Goal: Task Accomplishment & Management: Use online tool/utility

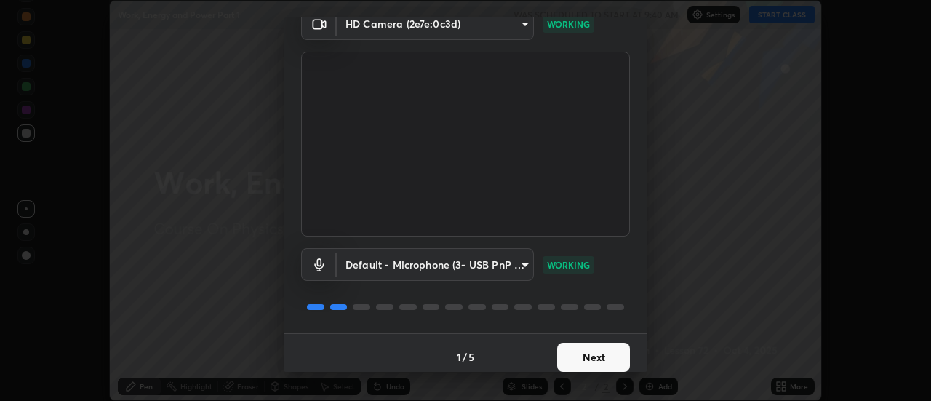
scroll to position [76, 0]
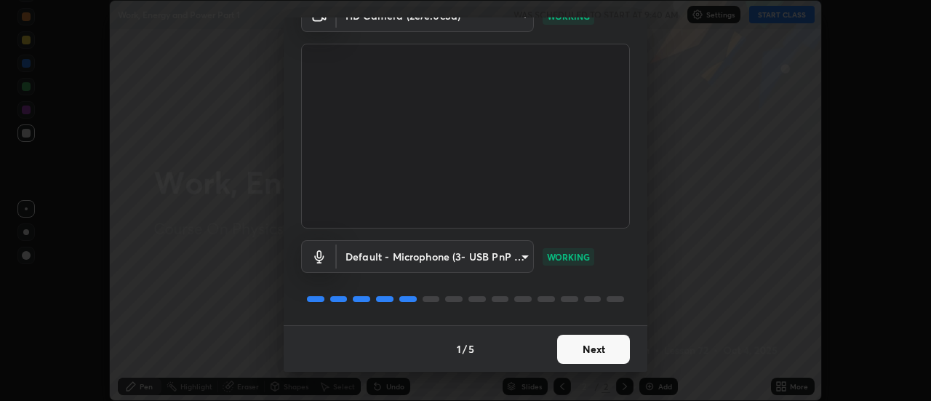
click at [586, 340] on button "Next" at bounding box center [593, 349] width 73 height 29
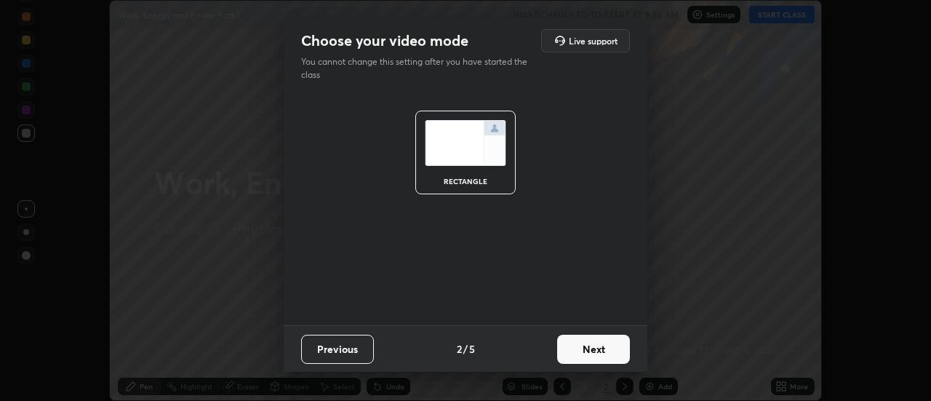
click at [591, 349] on button "Next" at bounding box center [593, 349] width 73 height 29
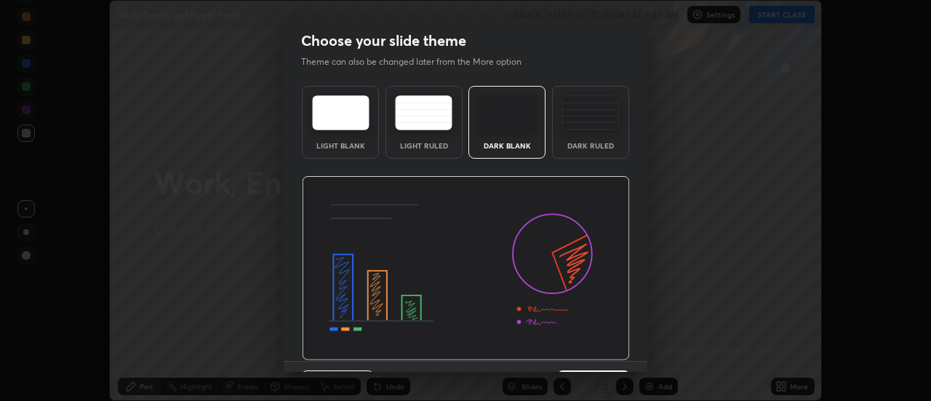
click at [591, 346] on img at bounding box center [466, 268] width 328 height 185
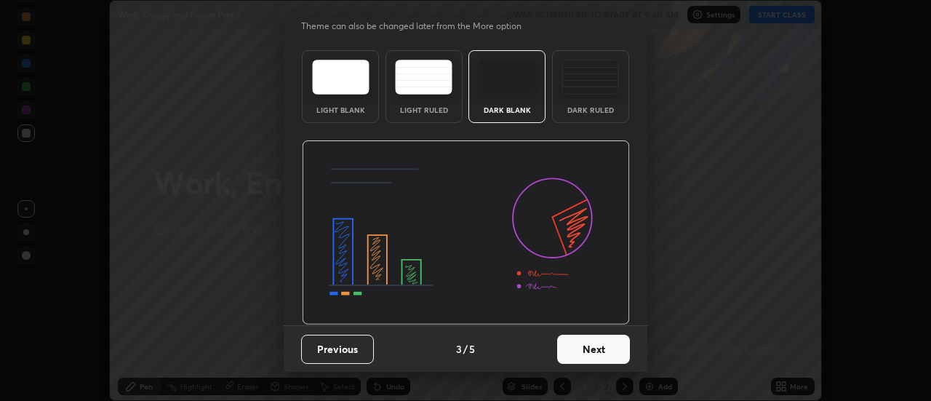
click at [584, 349] on button "Next" at bounding box center [593, 349] width 73 height 29
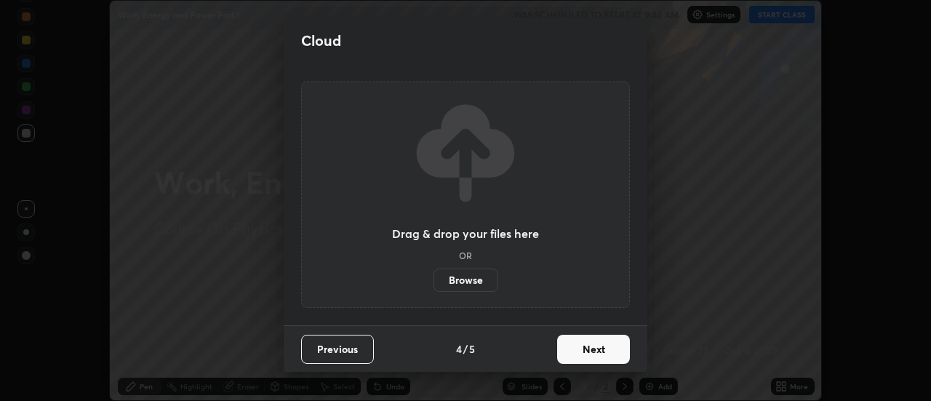
scroll to position [0, 0]
click at [584, 343] on button "Next" at bounding box center [593, 349] width 73 height 29
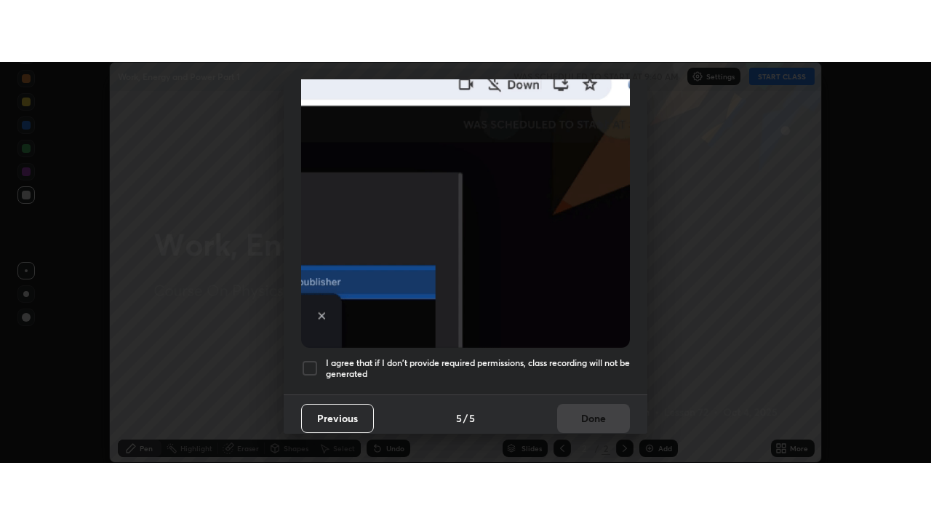
scroll to position [373, 0]
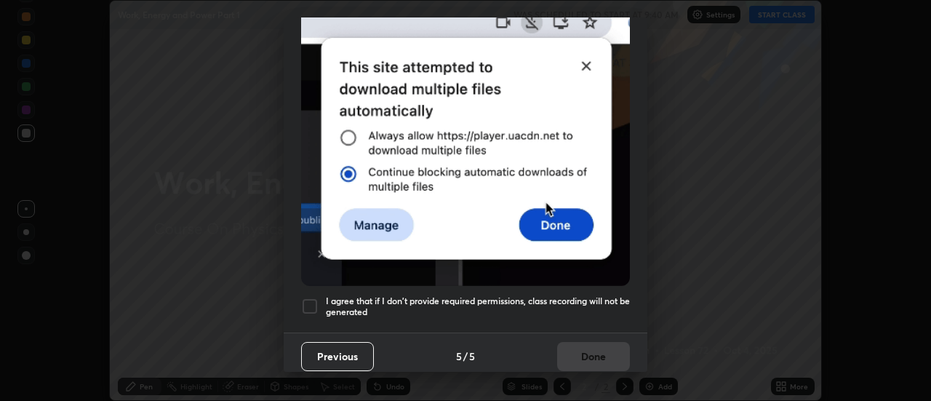
click at [560, 295] on h5 "I agree that if I don't provide required permissions, class recording will not …" at bounding box center [478, 306] width 304 height 23
click at [575, 346] on button "Done" at bounding box center [593, 356] width 73 height 29
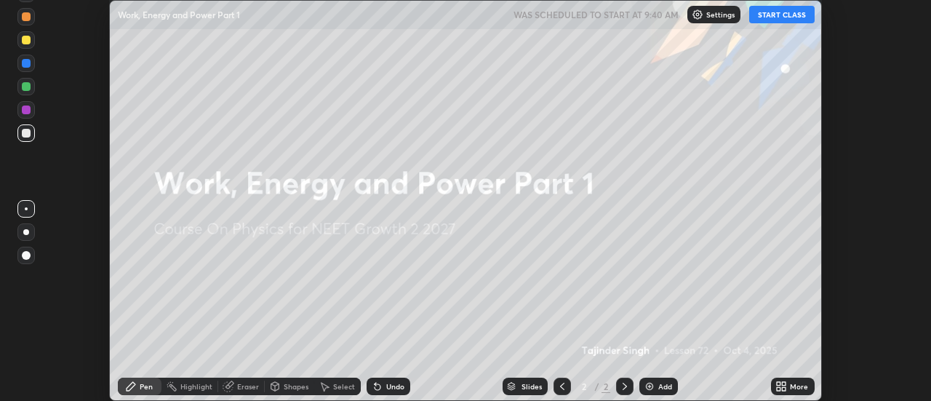
click at [775, 14] on button "START CLASS" at bounding box center [781, 14] width 65 height 17
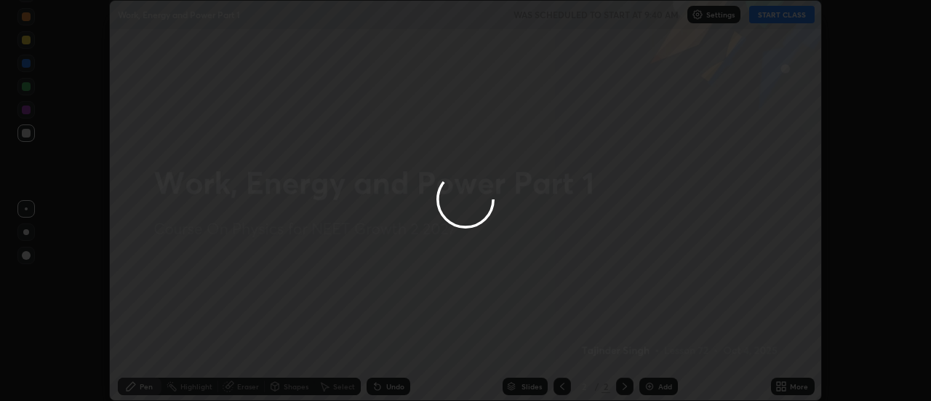
click at [784, 389] on icon at bounding box center [785, 389] width 4 height 4
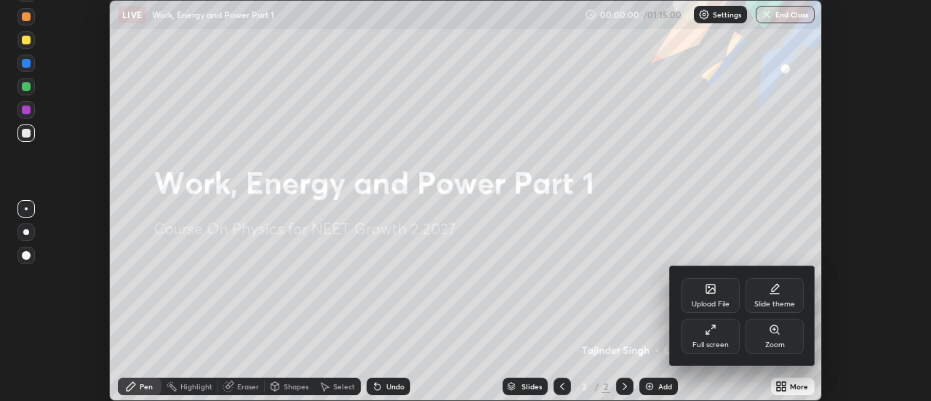
click at [721, 343] on div "Full screen" at bounding box center [711, 344] width 36 height 7
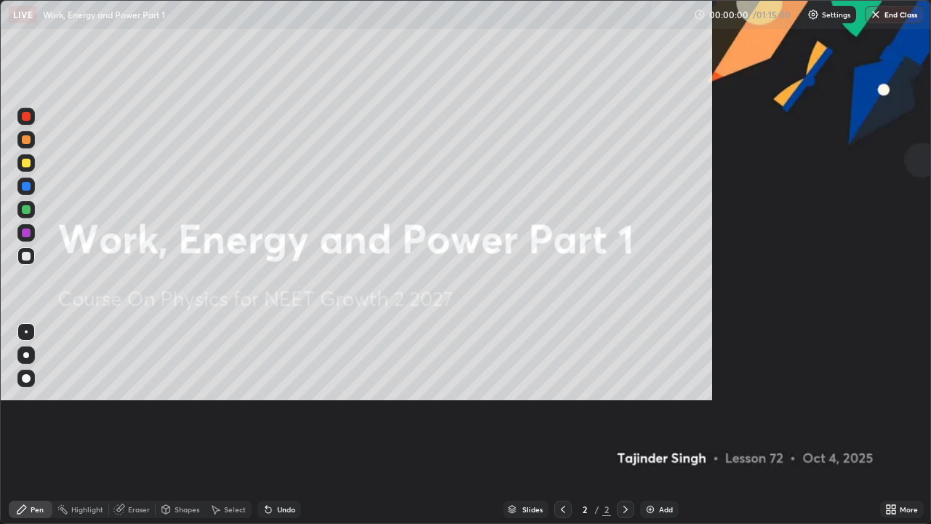
scroll to position [524, 931]
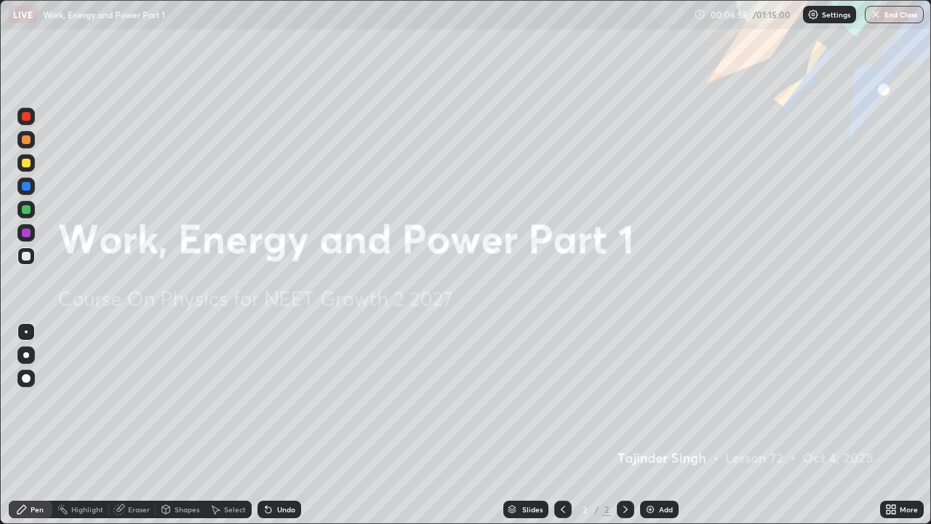
click at [648, 400] on img at bounding box center [651, 509] width 12 height 12
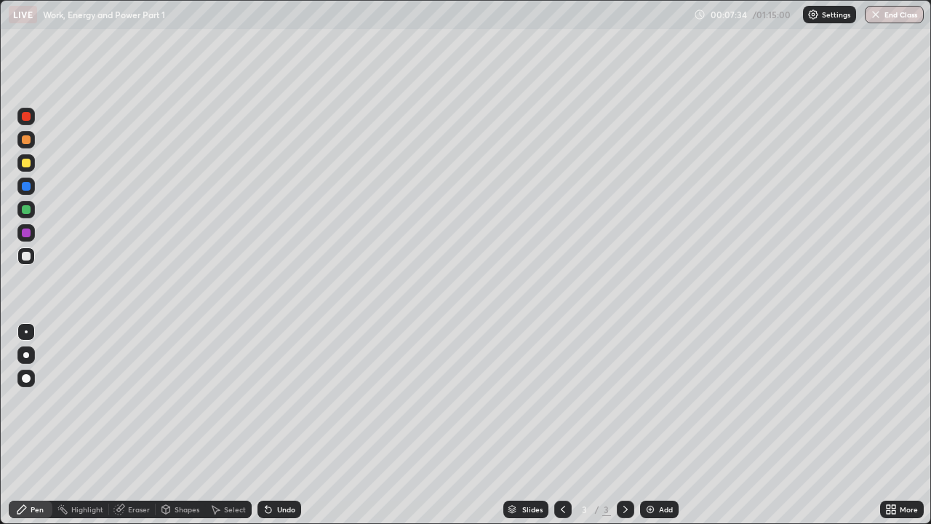
click at [277, 400] on div "Undo" at bounding box center [286, 509] width 18 height 7
click at [270, 400] on icon at bounding box center [269, 509] width 12 height 12
click at [26, 166] on div at bounding box center [26, 163] width 9 height 9
click at [23, 256] on div at bounding box center [26, 256] width 9 height 9
click at [124, 400] on div "Eraser" at bounding box center [132, 509] width 47 height 17
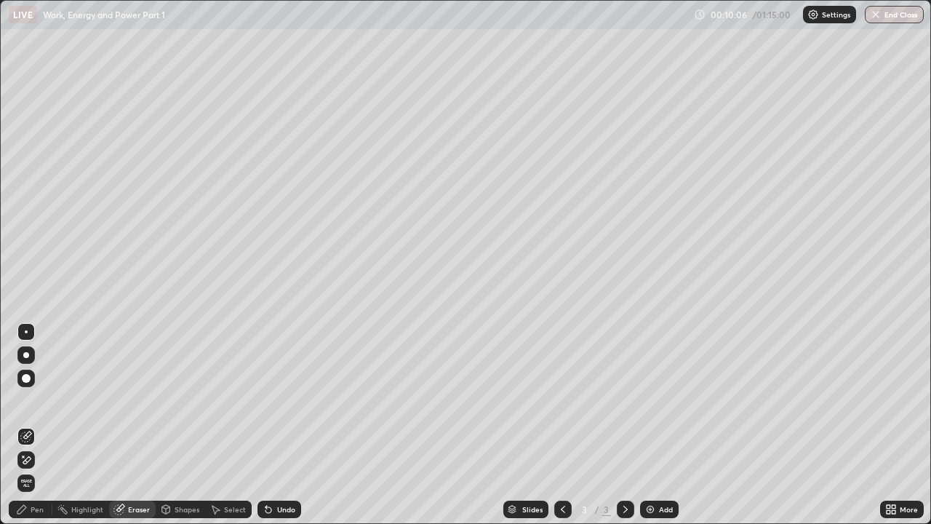
click at [26, 378] on div at bounding box center [26, 378] width 9 height 9
click at [33, 400] on div "Pen" at bounding box center [37, 509] width 13 height 7
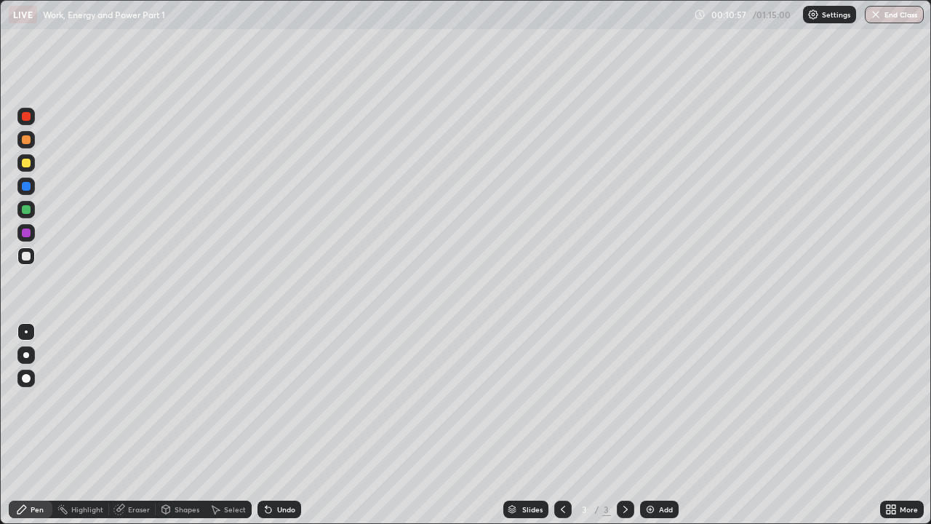
click at [136, 400] on div "Eraser" at bounding box center [139, 509] width 22 height 7
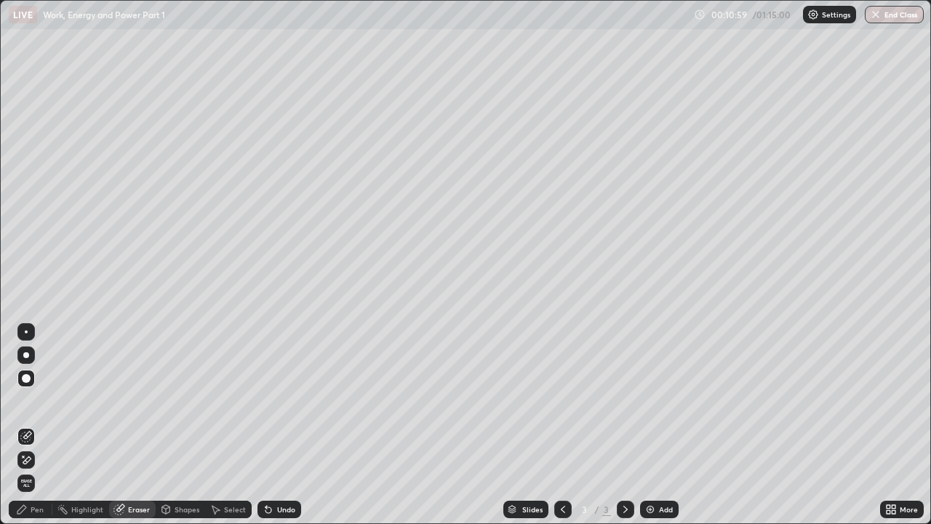
click at [30, 400] on div "Pen" at bounding box center [31, 509] width 44 height 17
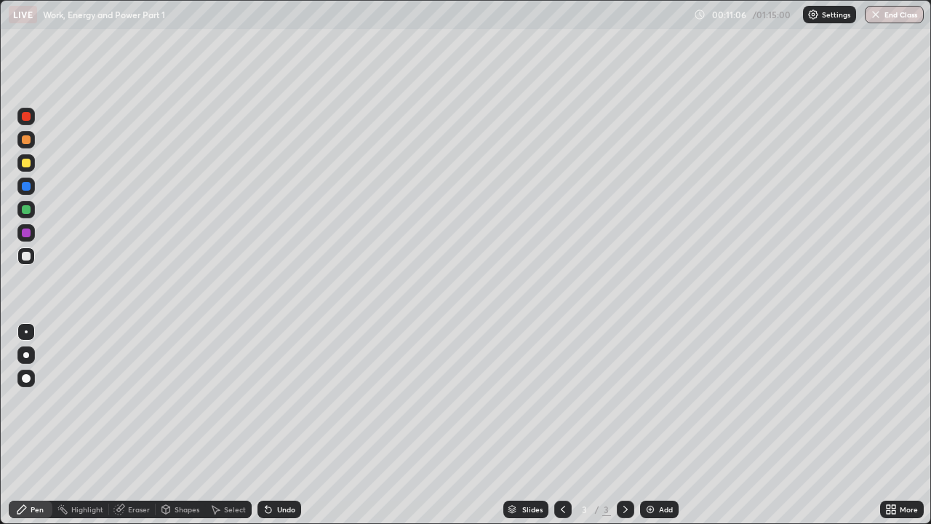
click at [24, 163] on div at bounding box center [26, 163] width 9 height 9
click at [23, 253] on div at bounding box center [26, 256] width 9 height 9
click at [279, 400] on div "Undo" at bounding box center [286, 509] width 18 height 7
click at [26, 162] on div at bounding box center [26, 163] width 9 height 9
click at [20, 209] on div at bounding box center [25, 209] width 17 height 17
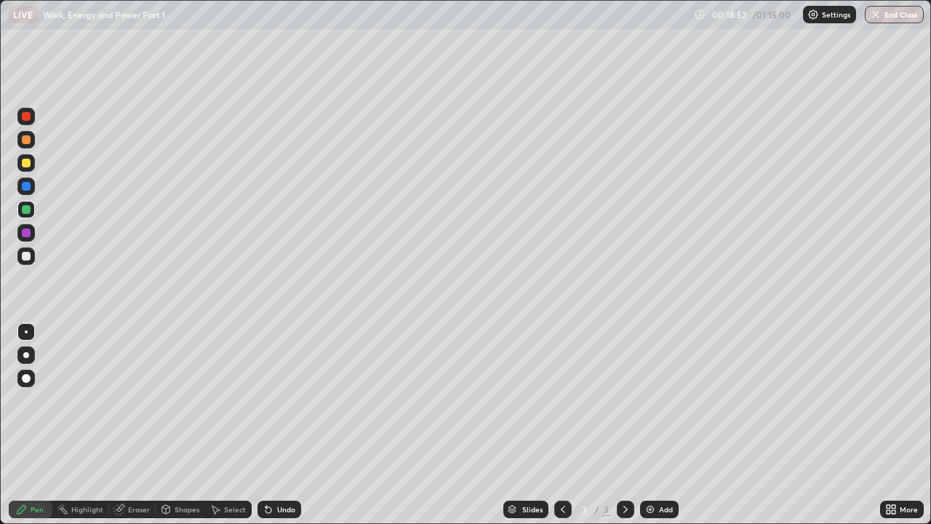
click at [129, 400] on div "Eraser" at bounding box center [139, 509] width 22 height 7
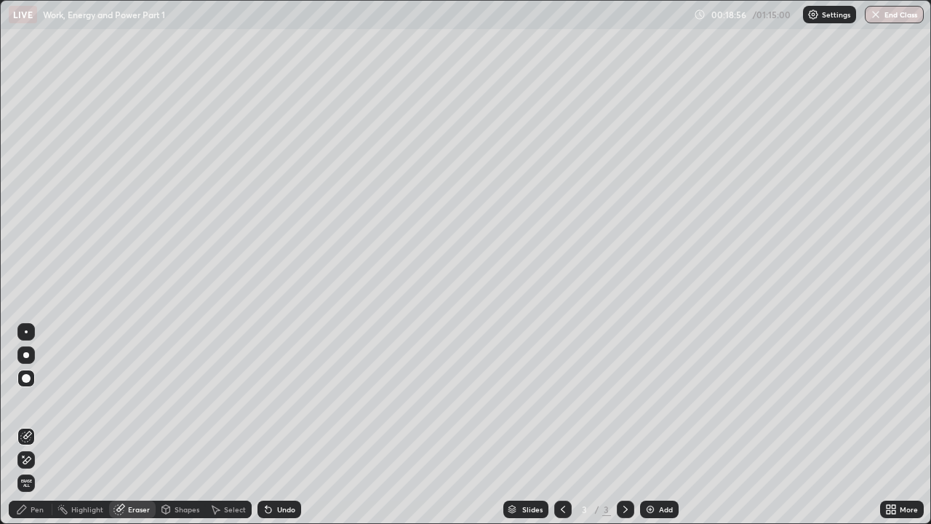
click at [24, 400] on icon at bounding box center [22, 509] width 12 height 12
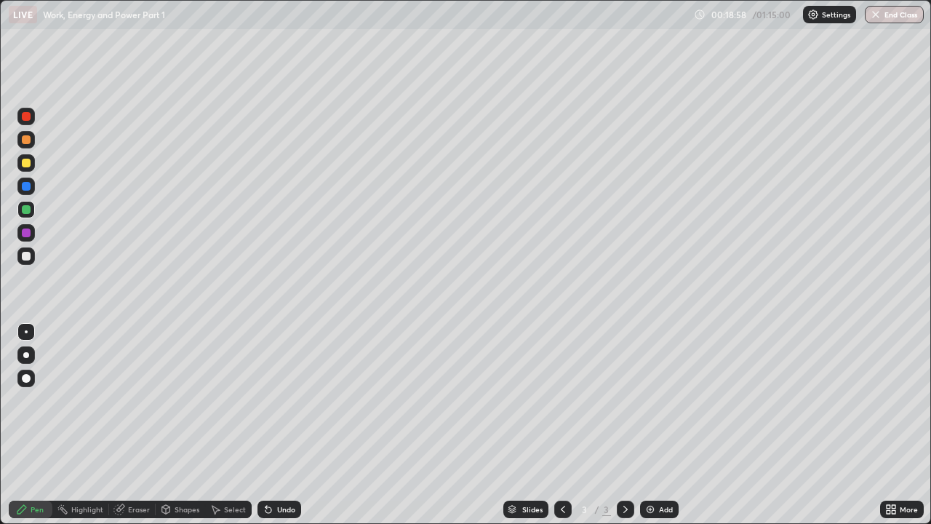
click at [277, 400] on div "Undo" at bounding box center [286, 509] width 18 height 7
click at [280, 400] on div "Undo" at bounding box center [280, 509] width 44 height 17
click at [283, 400] on div "Undo" at bounding box center [286, 509] width 18 height 7
click at [290, 400] on div "Undo" at bounding box center [286, 509] width 18 height 7
click at [293, 400] on div "Undo" at bounding box center [280, 509] width 44 height 17
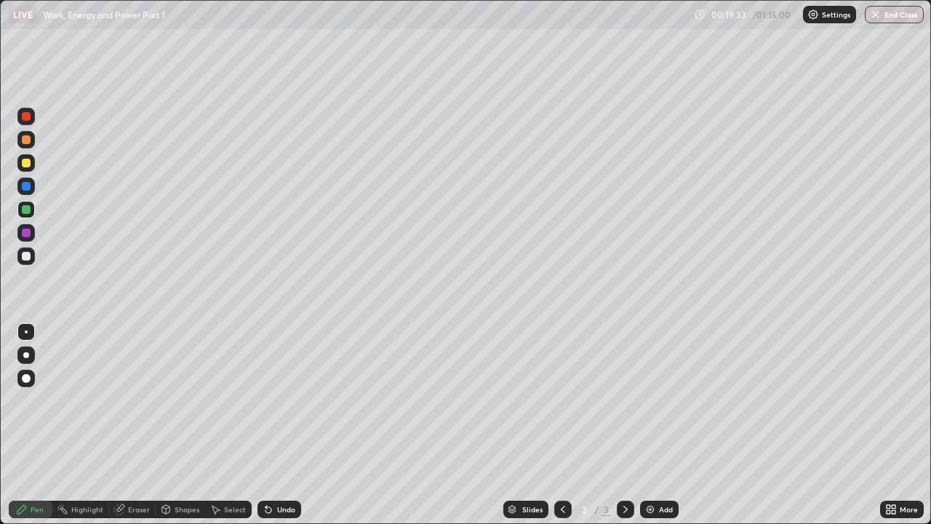
click at [295, 400] on div "Undo" at bounding box center [280, 509] width 44 height 17
click at [293, 400] on div "Undo" at bounding box center [280, 509] width 44 height 17
click at [124, 400] on div "Eraser" at bounding box center [132, 509] width 47 height 17
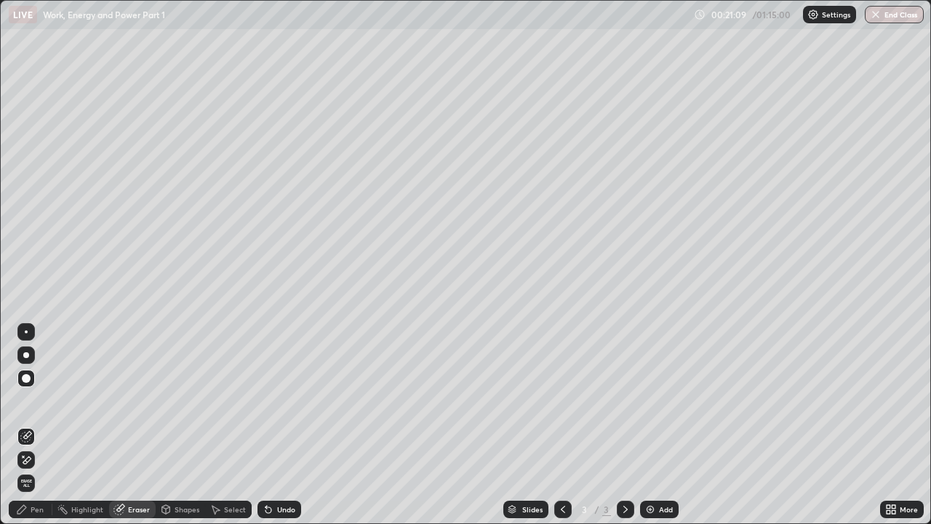
click at [31, 400] on div "Pen" at bounding box center [37, 509] width 13 height 7
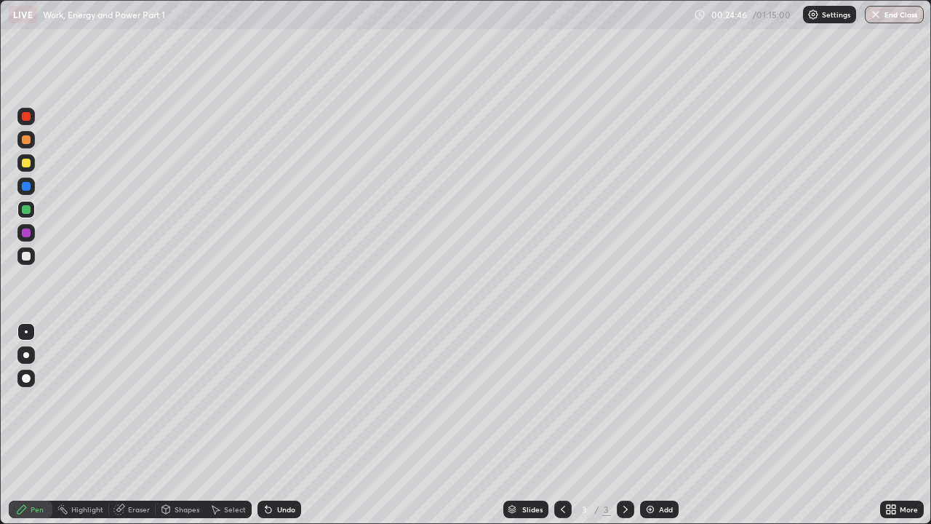
click at [31, 170] on div at bounding box center [25, 162] width 17 height 17
click at [664, 400] on div "Add" at bounding box center [666, 509] width 14 height 7
click at [562, 400] on icon at bounding box center [563, 509] width 12 height 12
click at [623, 400] on div at bounding box center [625, 509] width 17 height 29
click at [27, 252] on div at bounding box center [26, 256] width 9 height 9
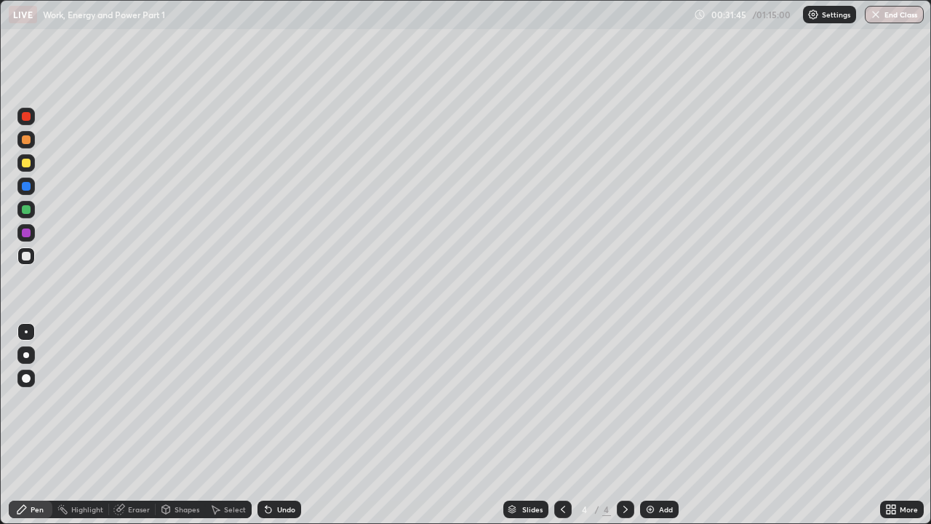
click at [26, 400] on icon at bounding box center [22, 509] width 12 height 12
click at [25, 167] on div at bounding box center [26, 163] width 9 height 9
click at [26, 255] on div at bounding box center [26, 256] width 9 height 9
click at [32, 164] on div at bounding box center [25, 162] width 17 height 17
click at [27, 252] on div at bounding box center [26, 256] width 9 height 9
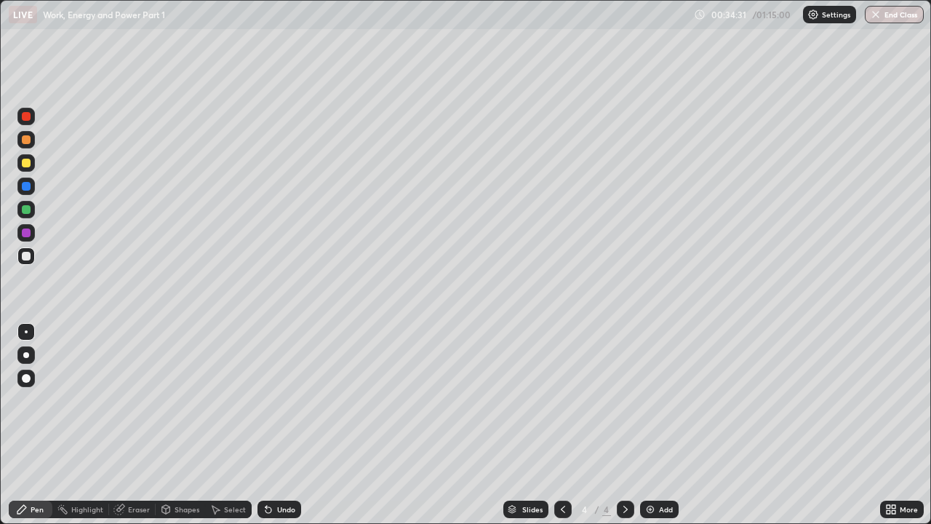
click at [27, 166] on div at bounding box center [26, 163] width 9 height 9
click at [27, 256] on div at bounding box center [26, 256] width 9 height 9
click at [31, 169] on div at bounding box center [25, 162] width 17 height 17
click at [136, 400] on div "Eraser" at bounding box center [139, 509] width 22 height 7
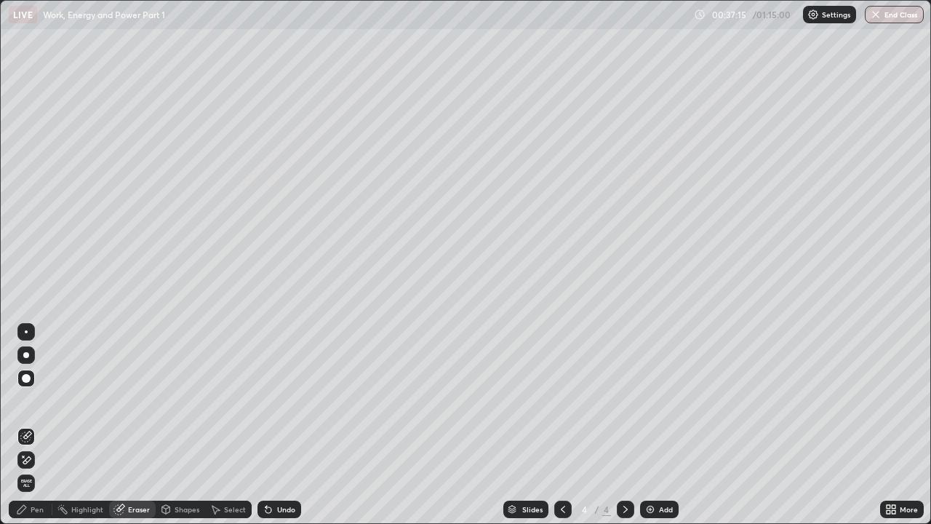
click at [32, 400] on div "Pen" at bounding box center [37, 509] width 13 height 7
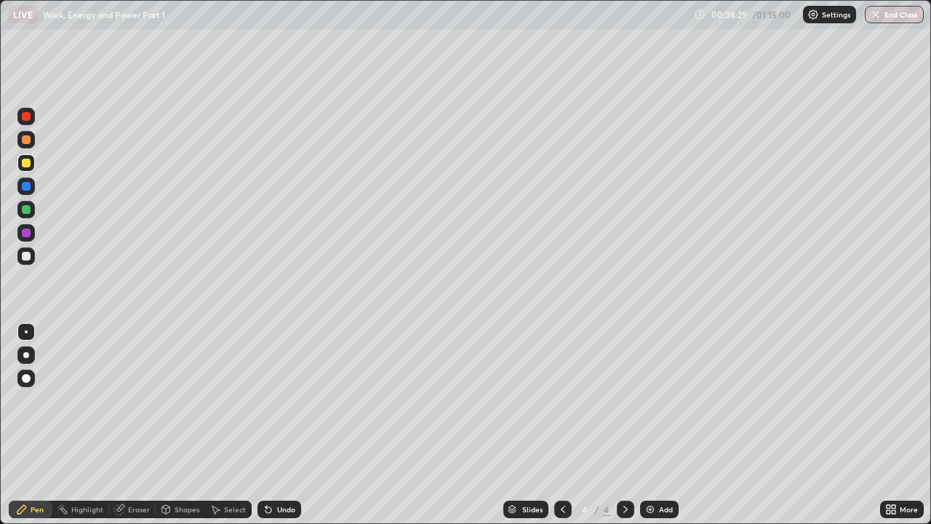
click at [130, 400] on div "Eraser" at bounding box center [139, 509] width 22 height 7
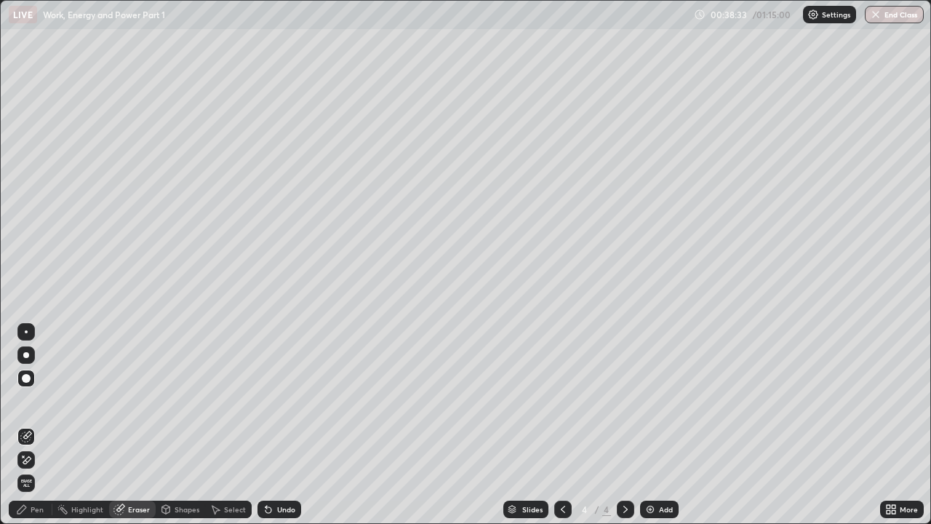
click at [32, 400] on div "Pen" at bounding box center [37, 509] width 13 height 7
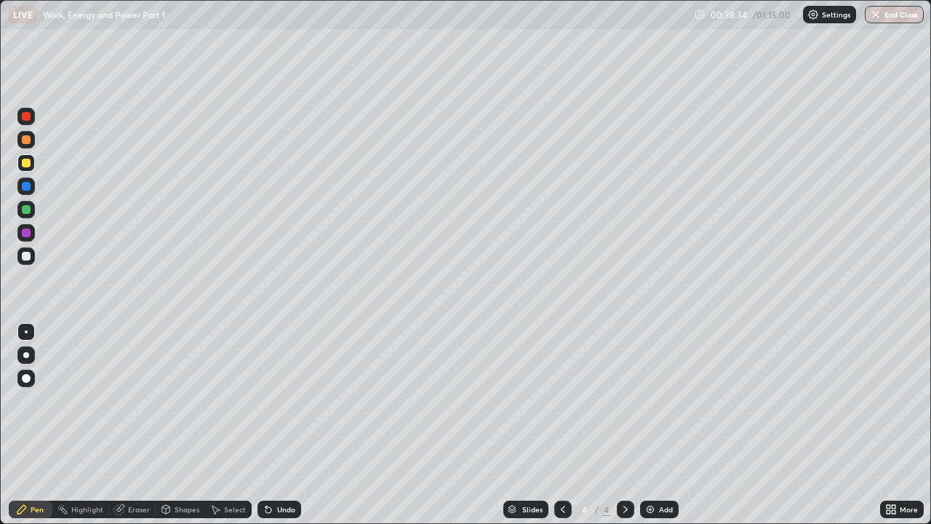
click at [29, 164] on div at bounding box center [26, 163] width 9 height 9
click at [26, 257] on div at bounding box center [26, 256] width 9 height 9
click at [277, 400] on div "Undo" at bounding box center [286, 509] width 18 height 7
click at [270, 400] on icon at bounding box center [269, 509] width 12 height 12
click at [274, 400] on div "Undo" at bounding box center [280, 509] width 44 height 17
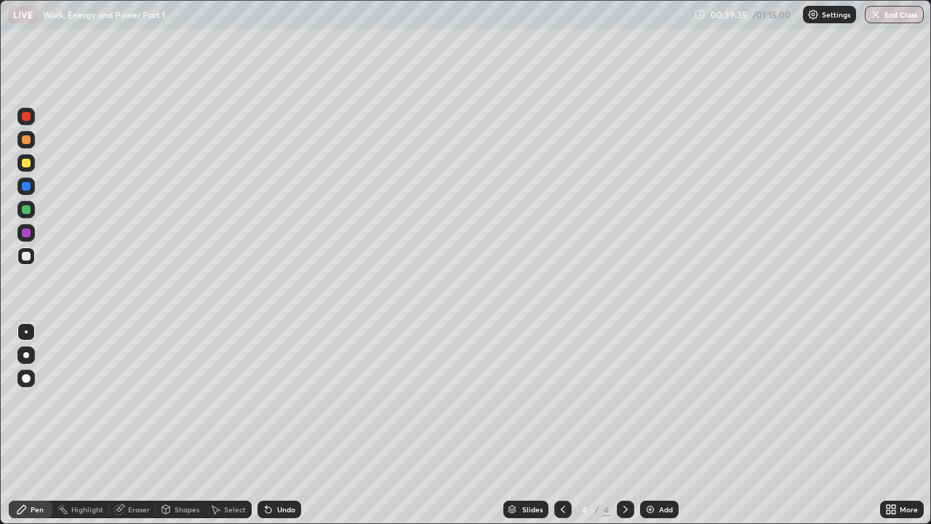
click at [269, 400] on icon at bounding box center [269, 509] width 12 height 12
click at [26, 142] on div at bounding box center [26, 139] width 9 height 9
click at [140, 400] on div "Eraser" at bounding box center [139, 509] width 22 height 7
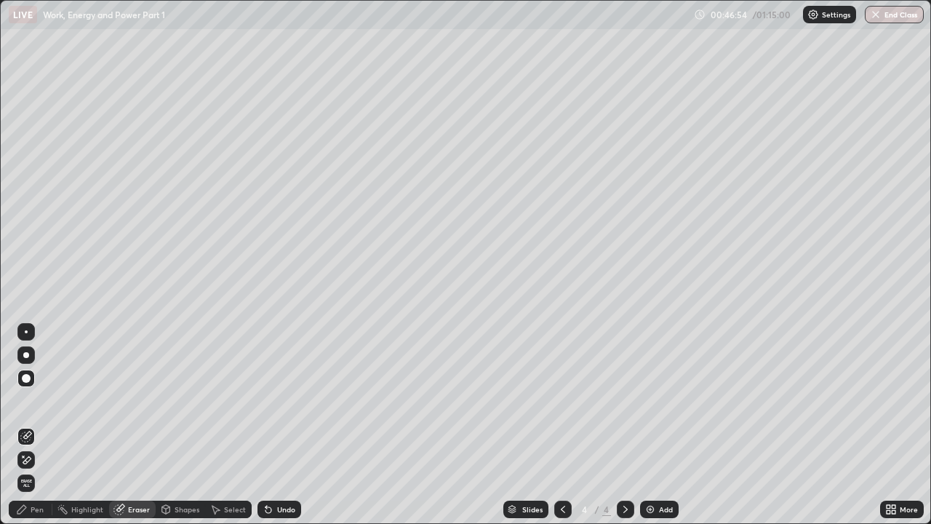
click at [36, 400] on div "Pen" at bounding box center [37, 509] width 13 height 7
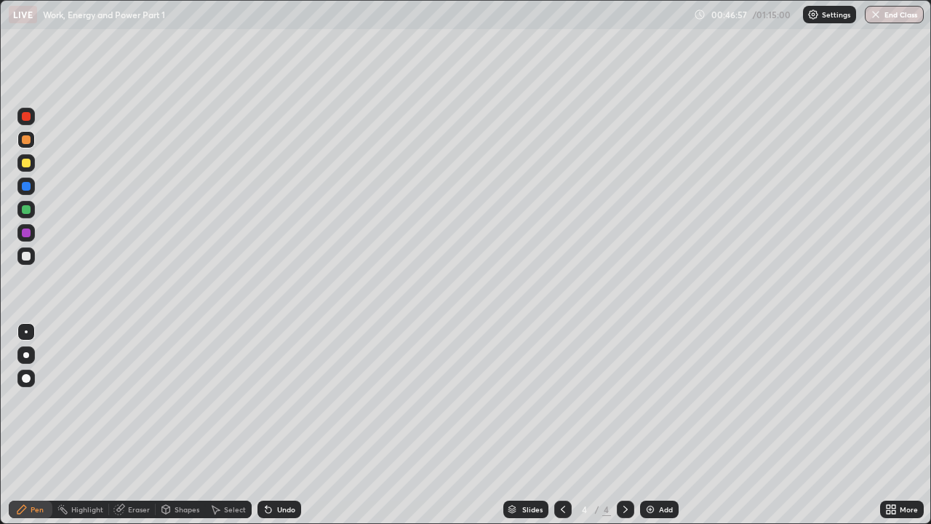
click at [128, 400] on div "Eraser" at bounding box center [139, 509] width 22 height 7
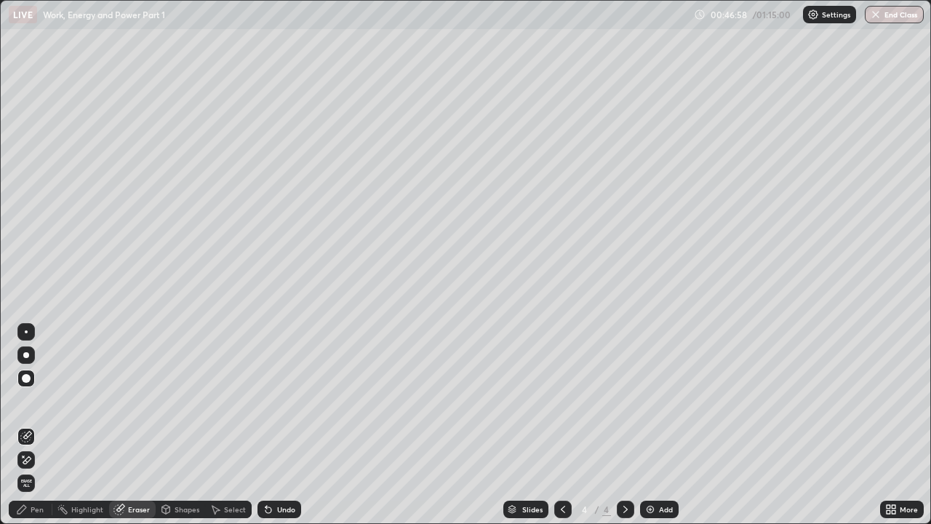
click at [34, 400] on div "Pen" at bounding box center [37, 509] width 13 height 7
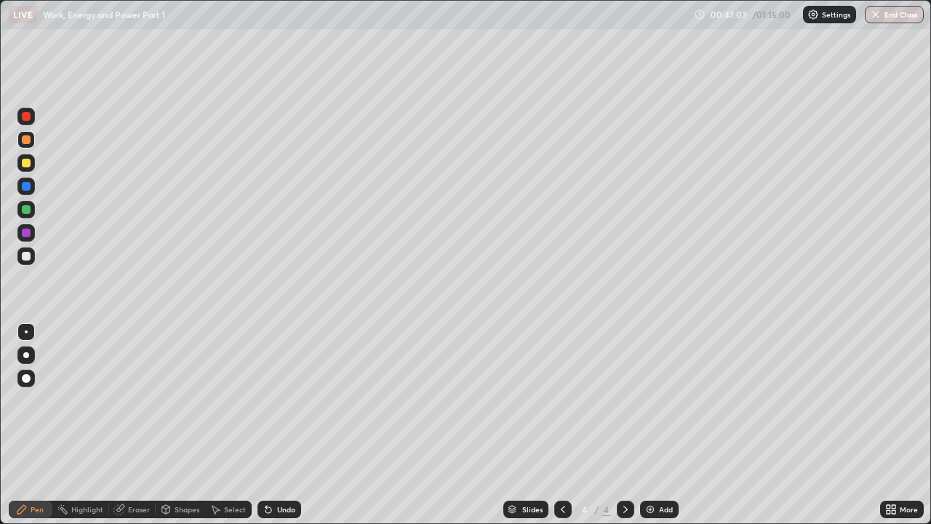
click at [653, 400] on div "Add" at bounding box center [659, 509] width 39 height 17
click at [25, 255] on div at bounding box center [26, 256] width 9 height 9
click at [143, 400] on div "Eraser" at bounding box center [139, 509] width 22 height 7
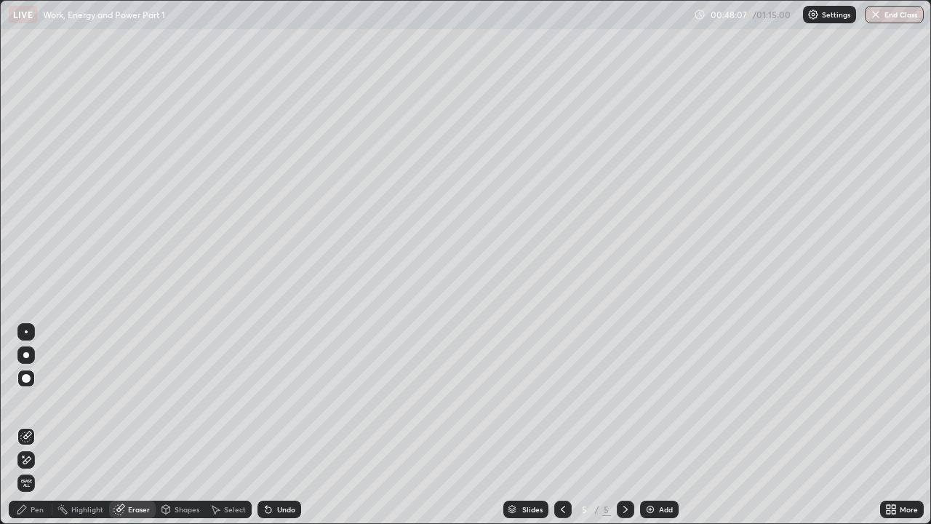
click at [30, 400] on div "Pen" at bounding box center [31, 509] width 44 height 17
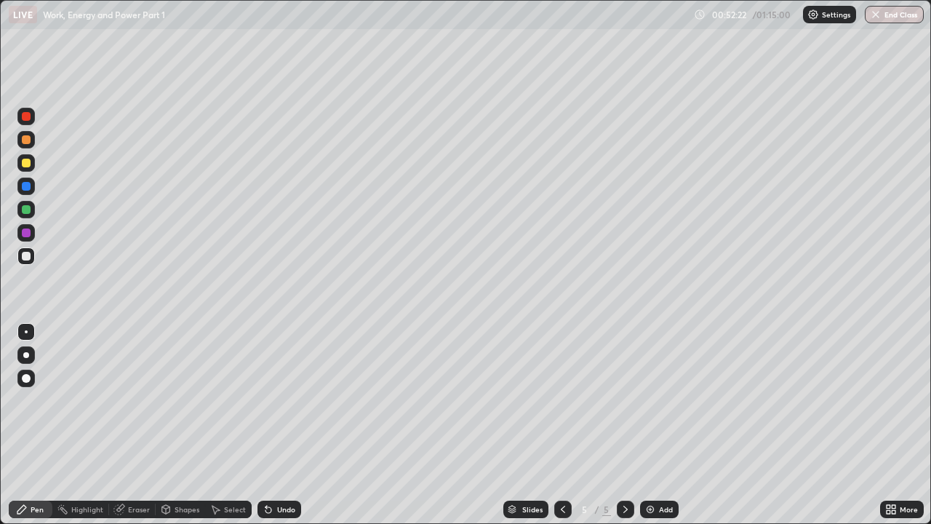
click at [28, 163] on div at bounding box center [26, 163] width 9 height 9
click at [27, 256] on div at bounding box center [26, 256] width 9 height 9
click at [289, 400] on div "Undo" at bounding box center [286, 509] width 18 height 7
click at [287, 400] on div "Undo" at bounding box center [280, 509] width 44 height 17
click at [286, 400] on div "Undo" at bounding box center [286, 509] width 18 height 7
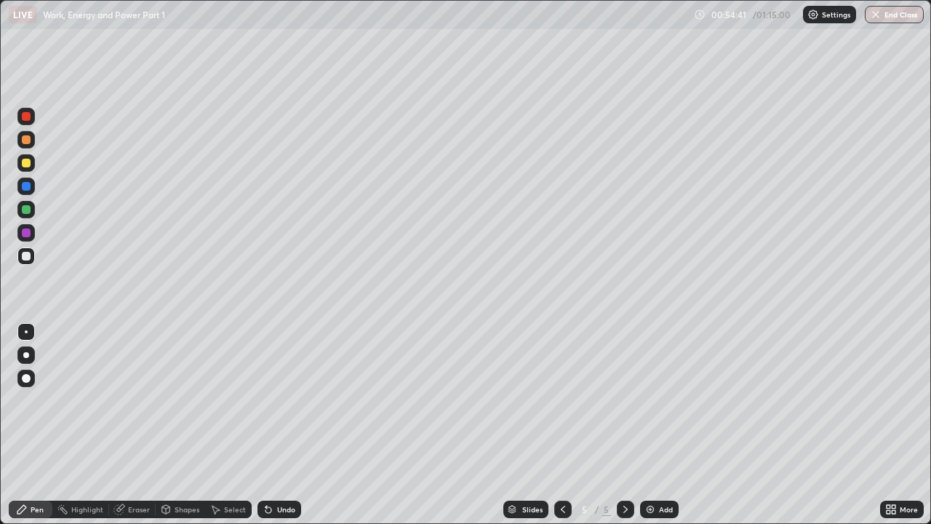
click at [135, 400] on div "Eraser" at bounding box center [139, 509] width 22 height 7
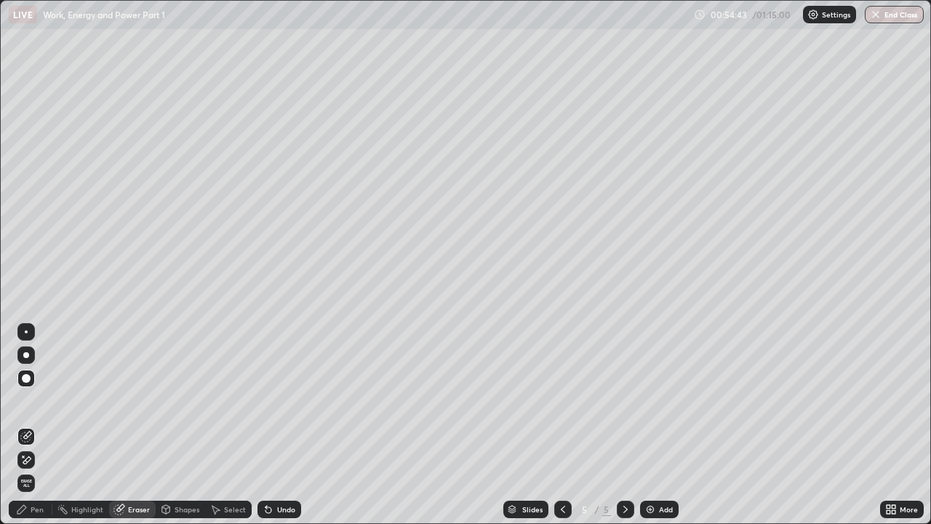
click at [30, 400] on div "Pen" at bounding box center [31, 509] width 44 height 17
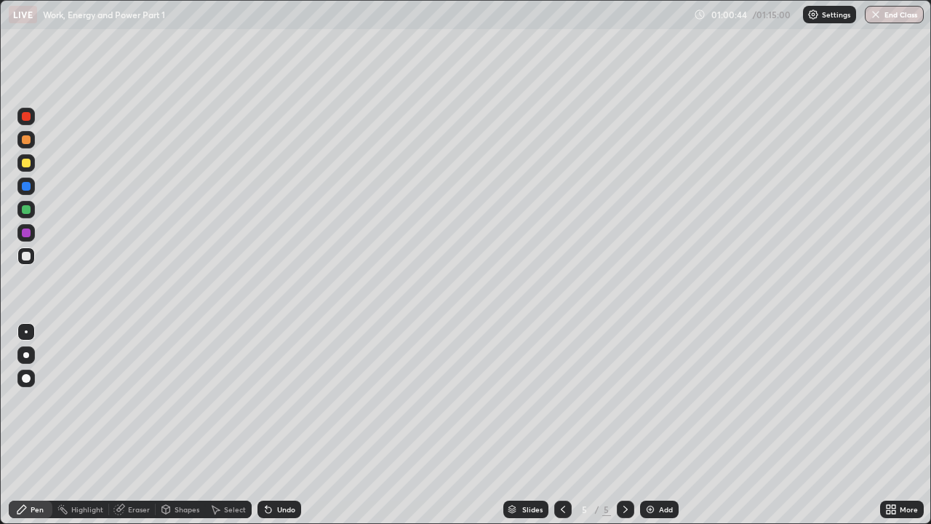
click at [656, 400] on div "Add" at bounding box center [659, 509] width 39 height 17
click at [277, 400] on div "Undo" at bounding box center [286, 509] width 18 height 7
click at [25, 163] on div at bounding box center [26, 163] width 9 height 9
click at [29, 258] on div at bounding box center [26, 256] width 9 height 9
click at [25, 138] on div at bounding box center [26, 139] width 9 height 9
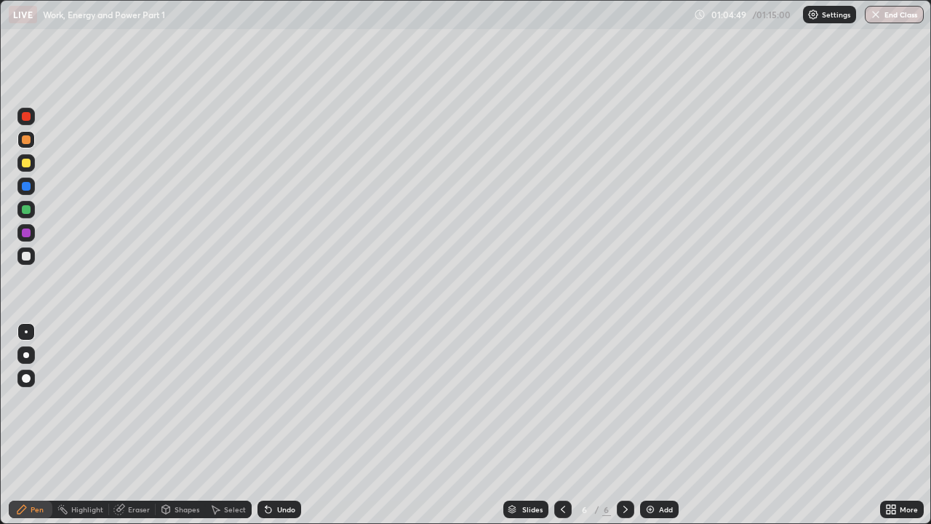
click at [30, 210] on div at bounding box center [26, 209] width 9 height 9
click at [290, 400] on div "Undo" at bounding box center [286, 509] width 18 height 7
click at [562, 400] on icon at bounding box center [563, 509] width 12 height 12
click at [618, 400] on div at bounding box center [625, 509] width 17 height 17
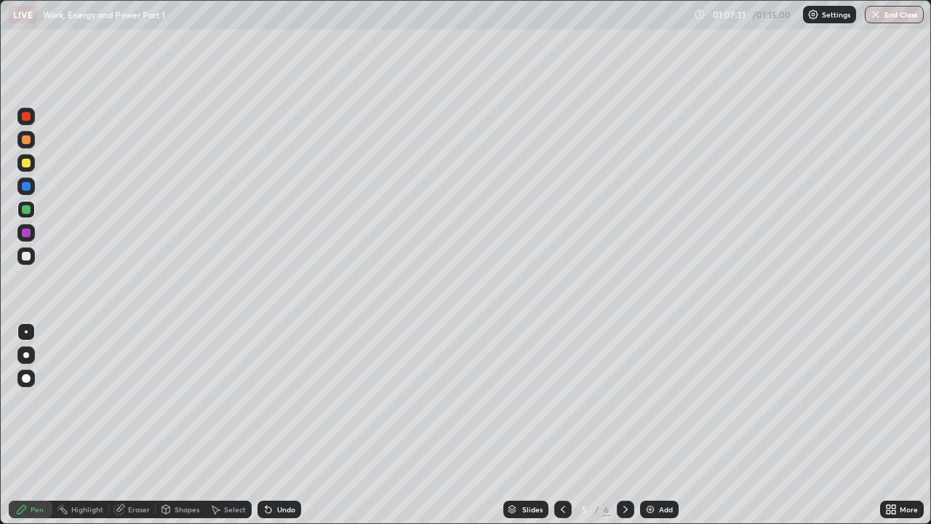
click at [624, 400] on icon at bounding box center [626, 509] width 12 height 12
click at [286, 400] on div "Undo" at bounding box center [286, 509] width 18 height 7
click at [894, 15] on button "End Class" at bounding box center [894, 14] width 57 height 17
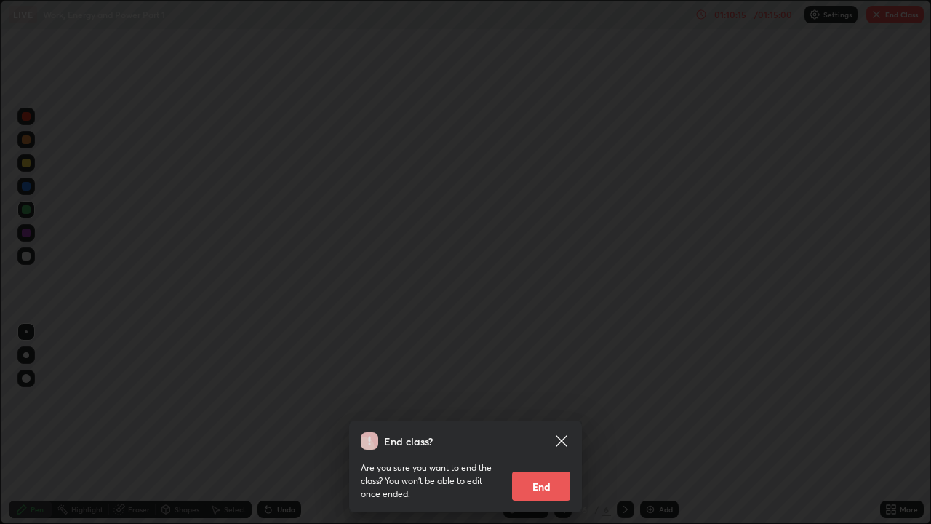
click at [545, 400] on button "End" at bounding box center [541, 485] width 58 height 29
